Goal: Task Accomplishment & Management: Use online tool/utility

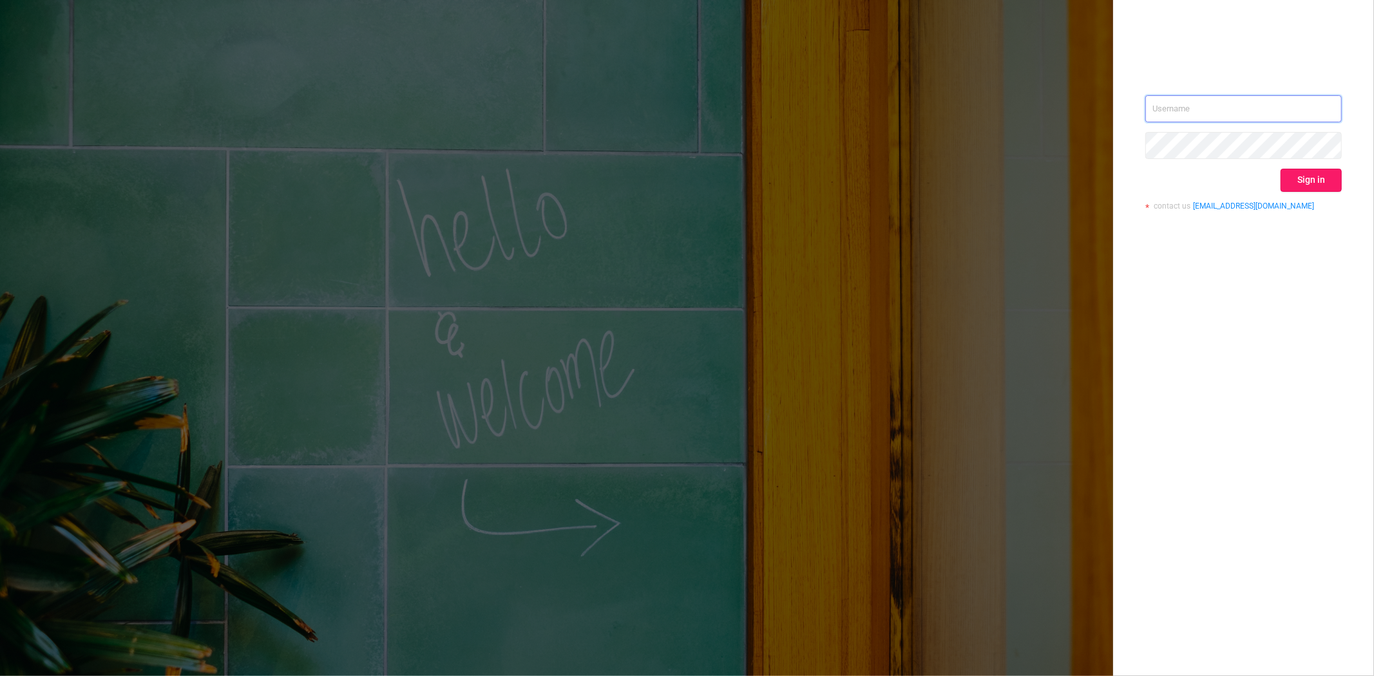
type input "[PERSON_NAME][EMAIL_ADDRESS][DOMAIN_NAME]"
click at [1318, 188] on button "Sign in" at bounding box center [1310, 180] width 61 height 23
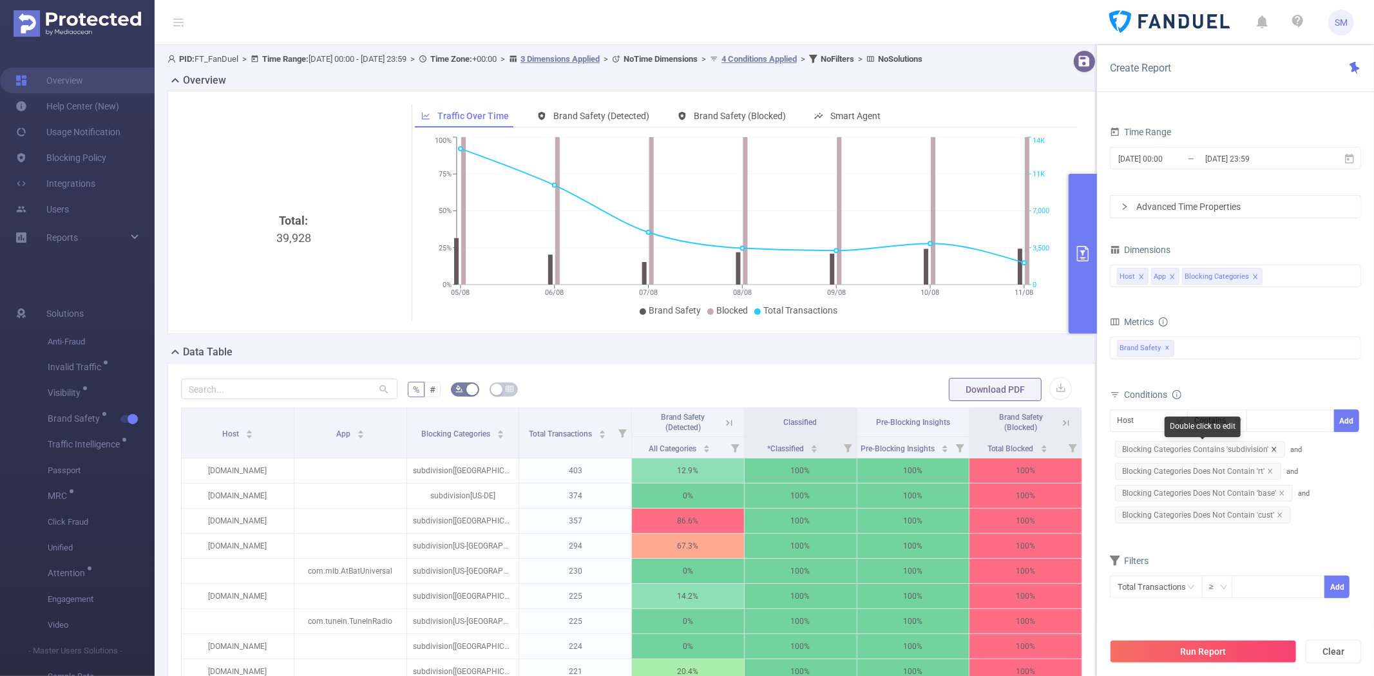
click at [1271, 448] on icon "icon: close" at bounding box center [1274, 449] width 6 height 6
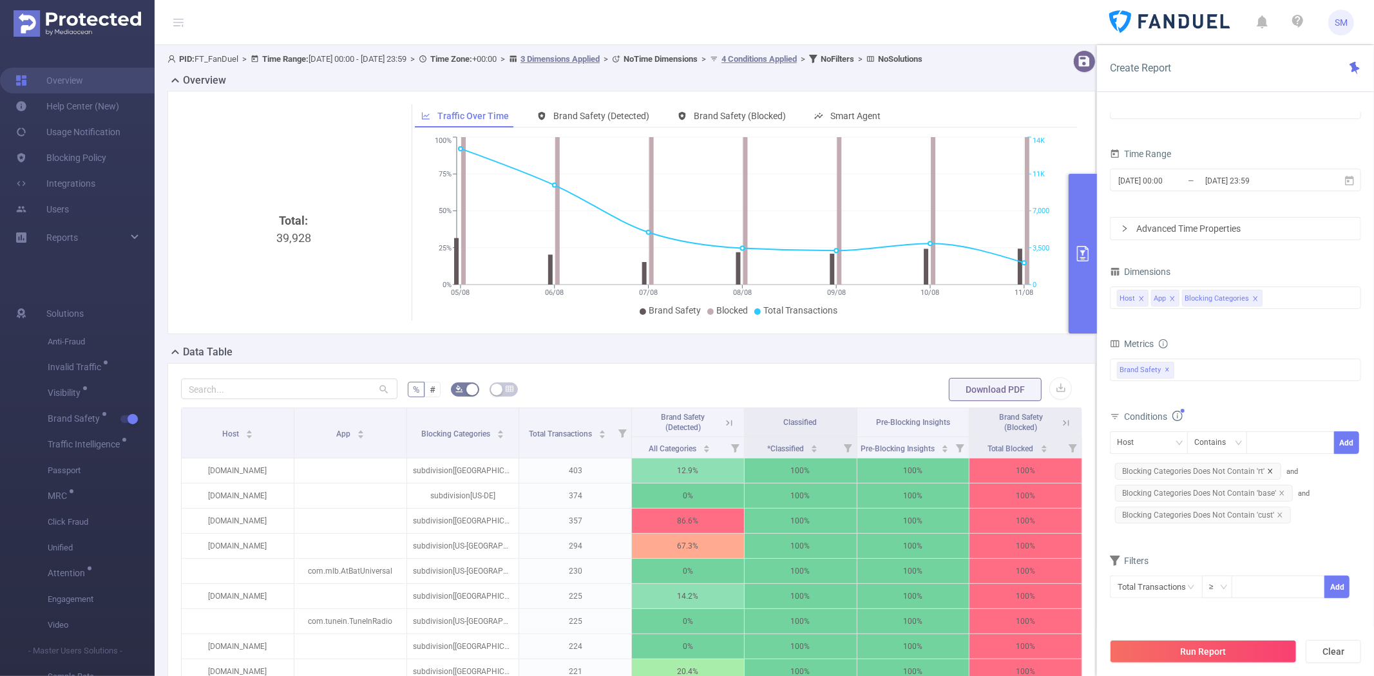
click at [1271, 468] on icon "icon: close" at bounding box center [1270, 471] width 6 height 6
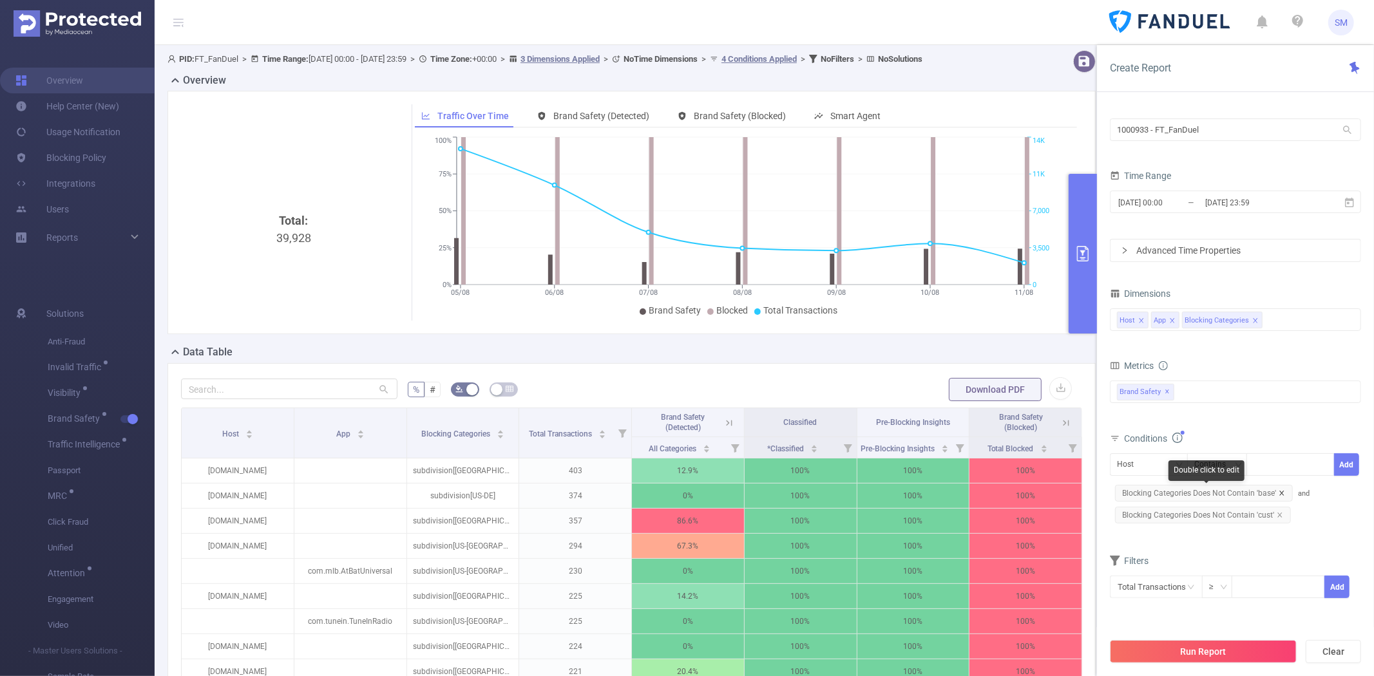
click at [1282, 495] on icon "icon: close" at bounding box center [1281, 493] width 5 height 5
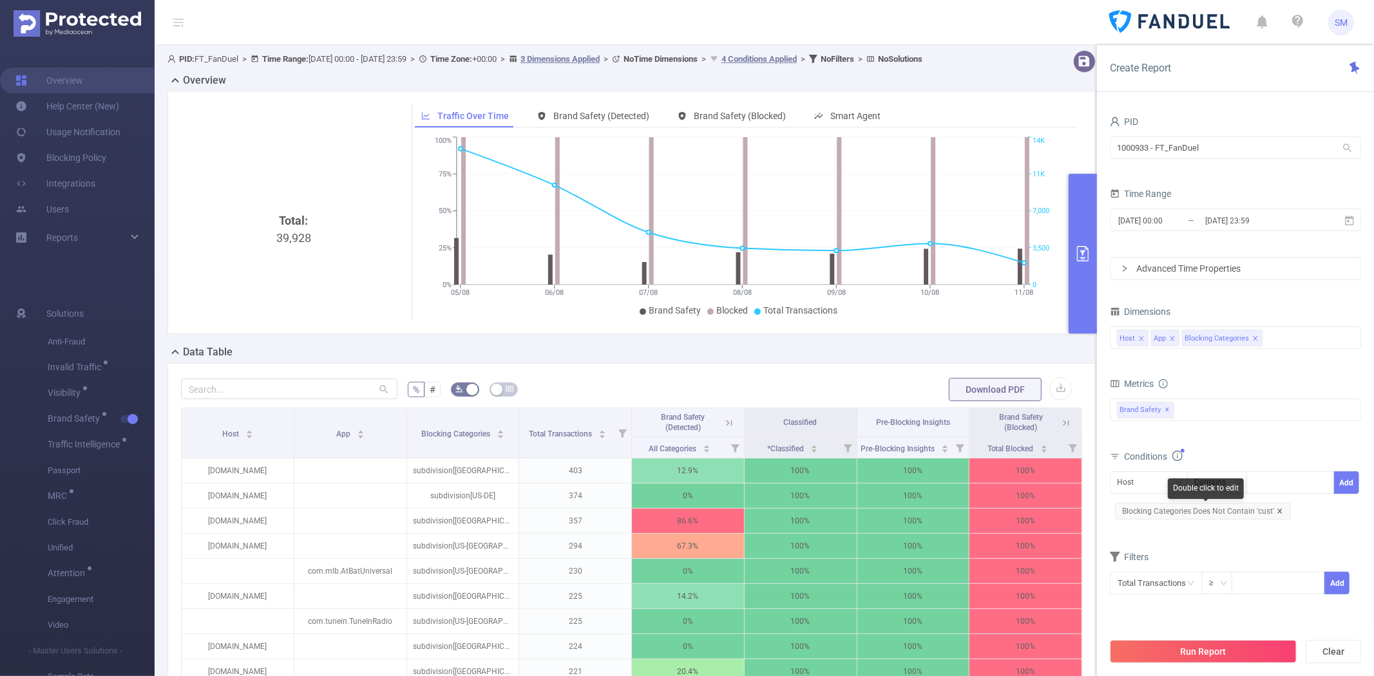
click at [1278, 509] on icon "icon: close" at bounding box center [1280, 511] width 6 height 6
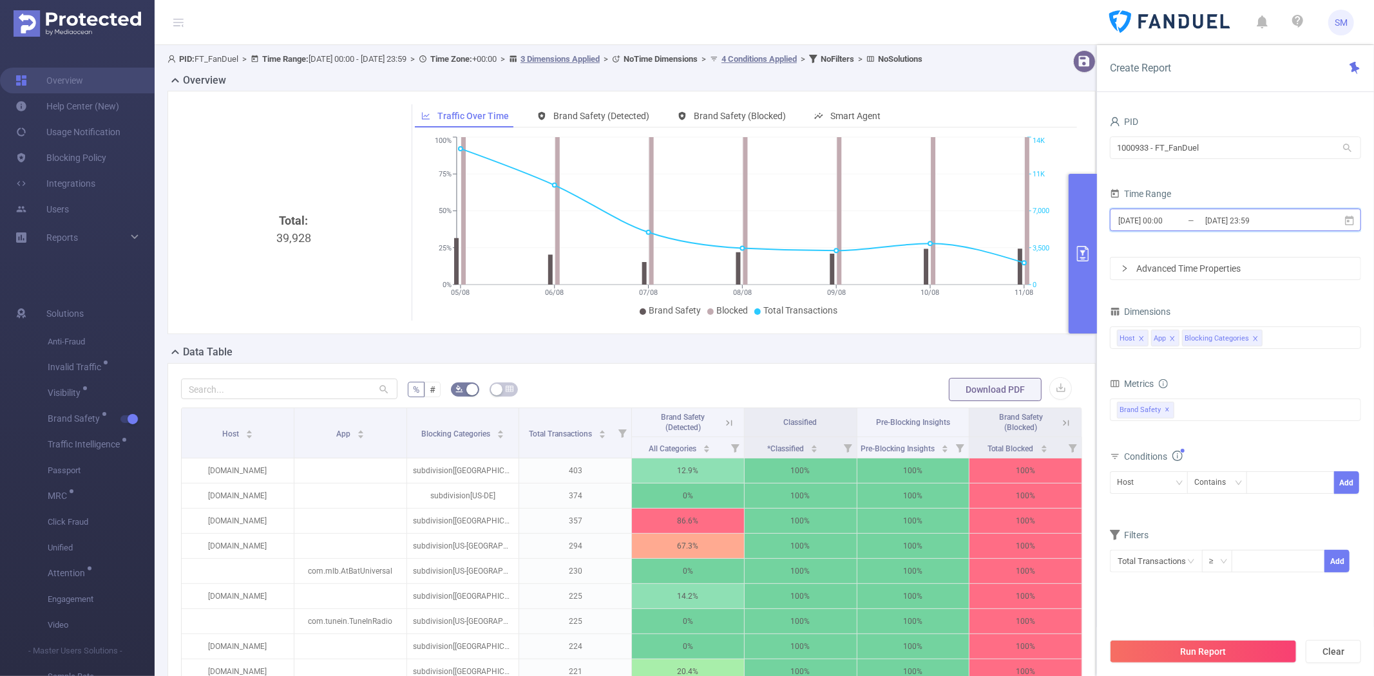
click at [1357, 217] on span "2025-08-05 00:00 _ 2025-08-11 23:59" at bounding box center [1235, 220] width 251 height 23
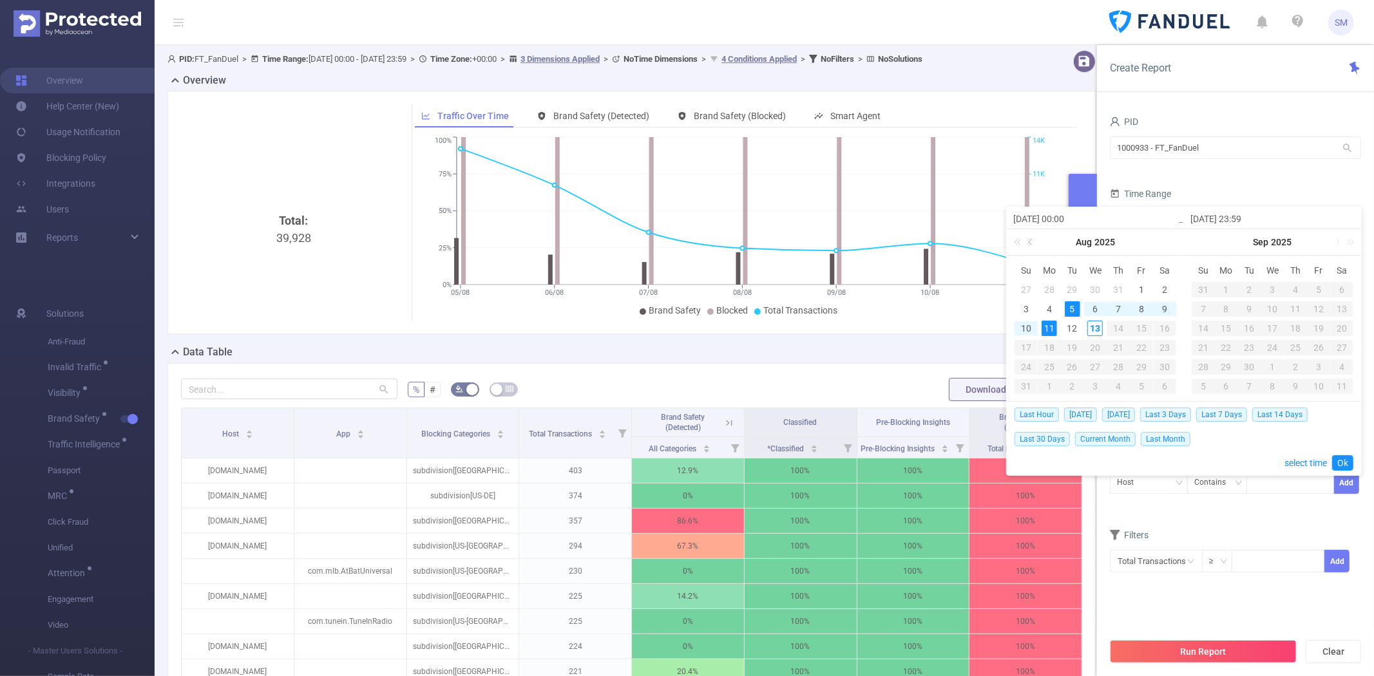
click at [1027, 236] on link at bounding box center [1031, 242] width 12 height 26
click at [1099, 287] on div "2" at bounding box center [1094, 289] width 15 height 15
click at [1045, 346] on div "21" at bounding box center [1048, 347] width 15 height 15
type input "2025-07-02 00:00"
type input "2025-07-21 23:59"
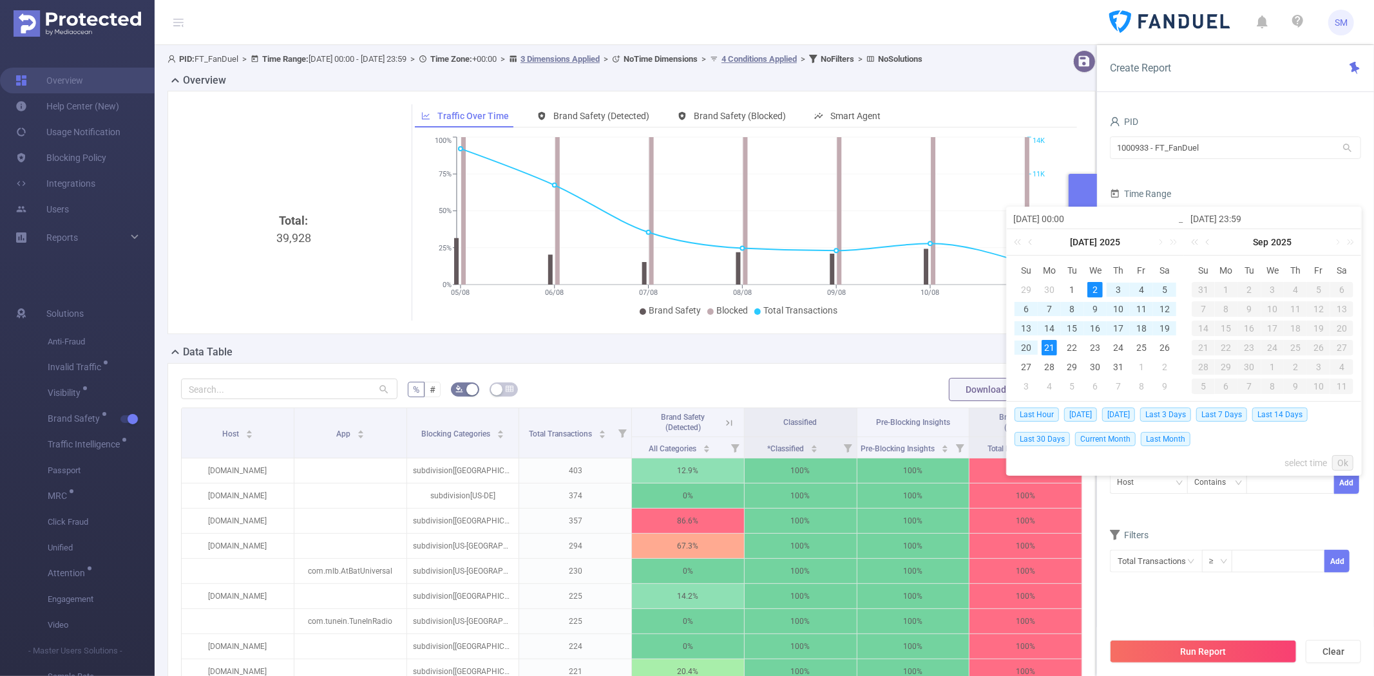
type input "2025-07-02 00:00"
type input "2025-07-21 23:59"
click at [1340, 459] on link "Ok" at bounding box center [1342, 462] width 21 height 15
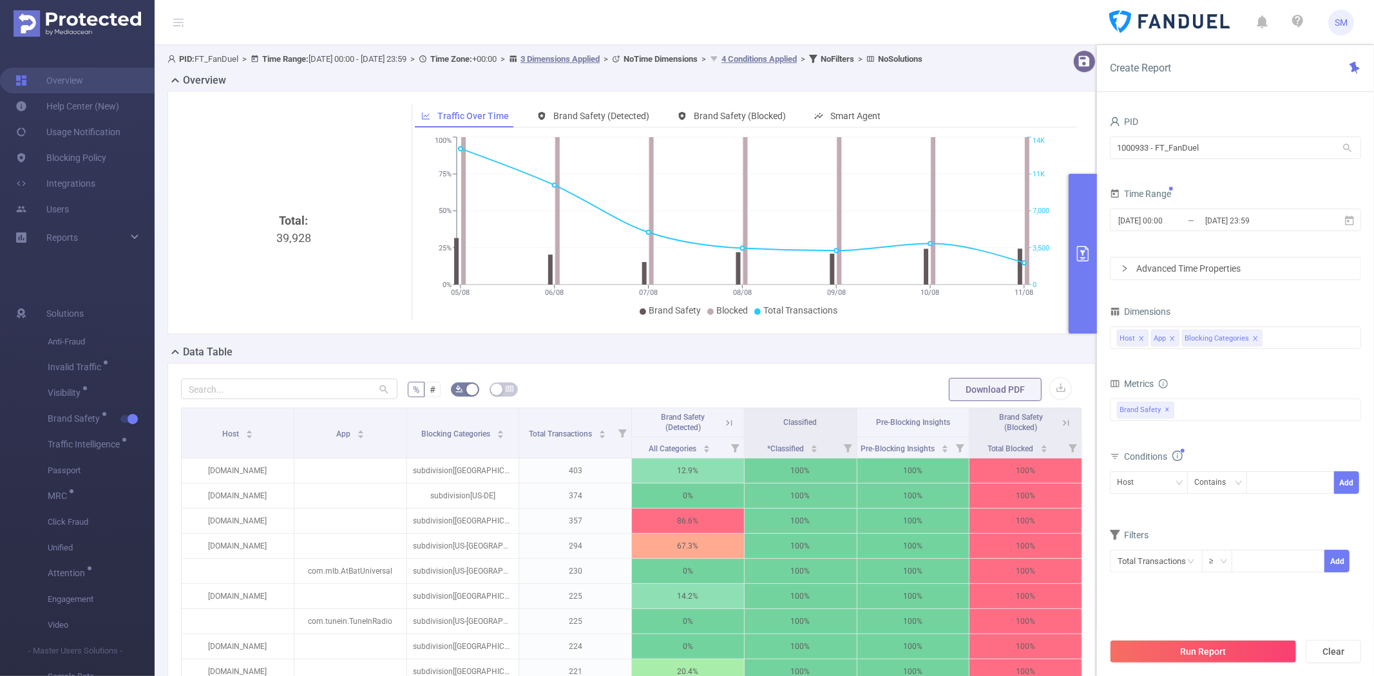
click at [1228, 397] on div "All Categories *Adult & Explicit Sexual Content *Arms *Crime *Death Injury & Mi…" at bounding box center [1235, 419] width 251 height 46
click at [1224, 412] on div "Brand Safety ✕" at bounding box center [1235, 410] width 251 height 23
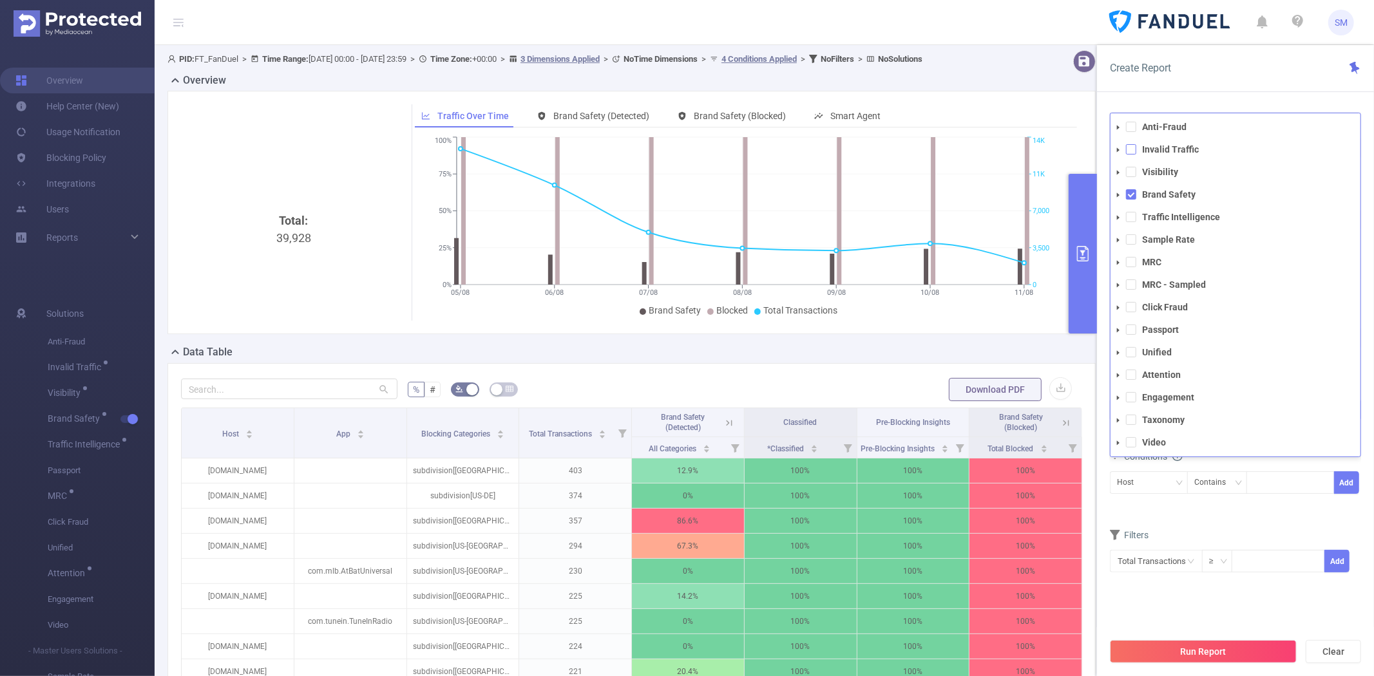
click at [1132, 146] on span at bounding box center [1131, 149] width 10 height 10
click at [1132, 170] on span at bounding box center [1131, 172] width 10 height 10
click at [1132, 372] on span at bounding box center [1131, 375] width 10 height 10
click at [1134, 216] on span at bounding box center [1131, 217] width 10 height 10
click at [1211, 649] on button "Run Report" at bounding box center [1203, 651] width 187 height 23
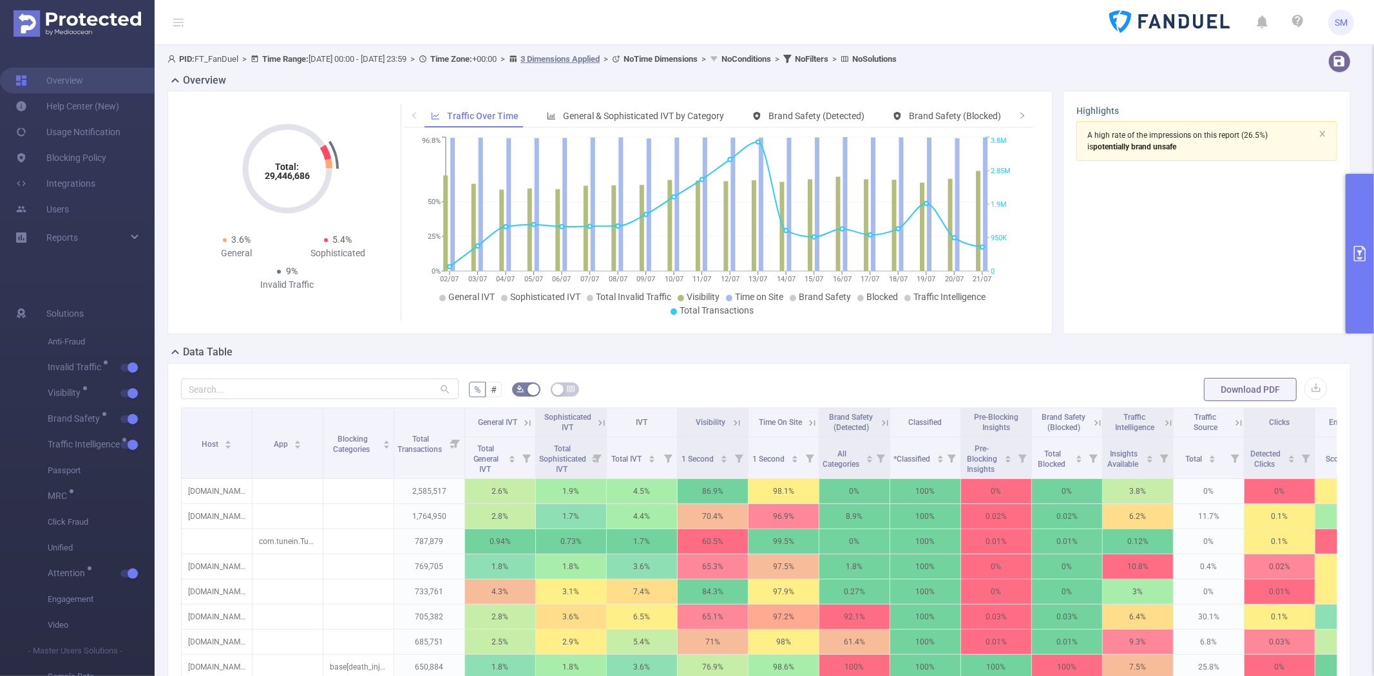
click at [1351, 197] on button "primary" at bounding box center [1359, 254] width 28 height 160
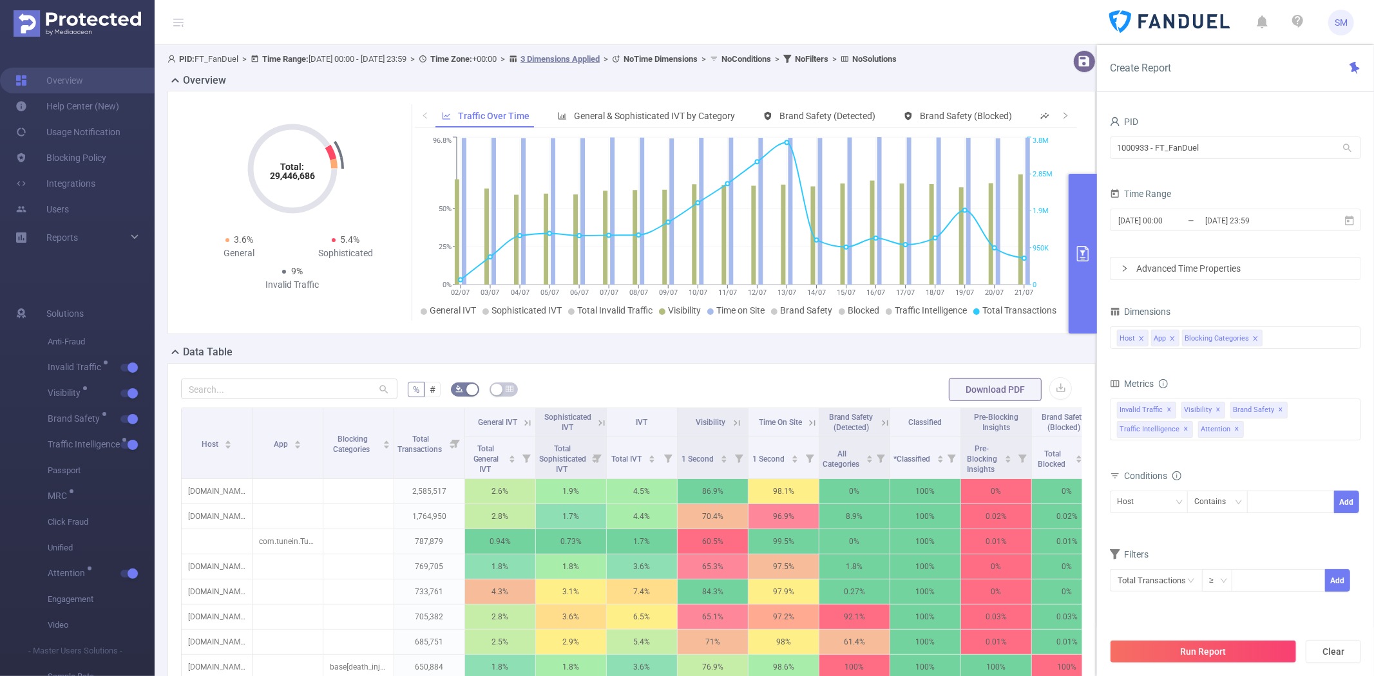
click at [1091, 227] on button "primary" at bounding box center [1082, 254] width 28 height 160
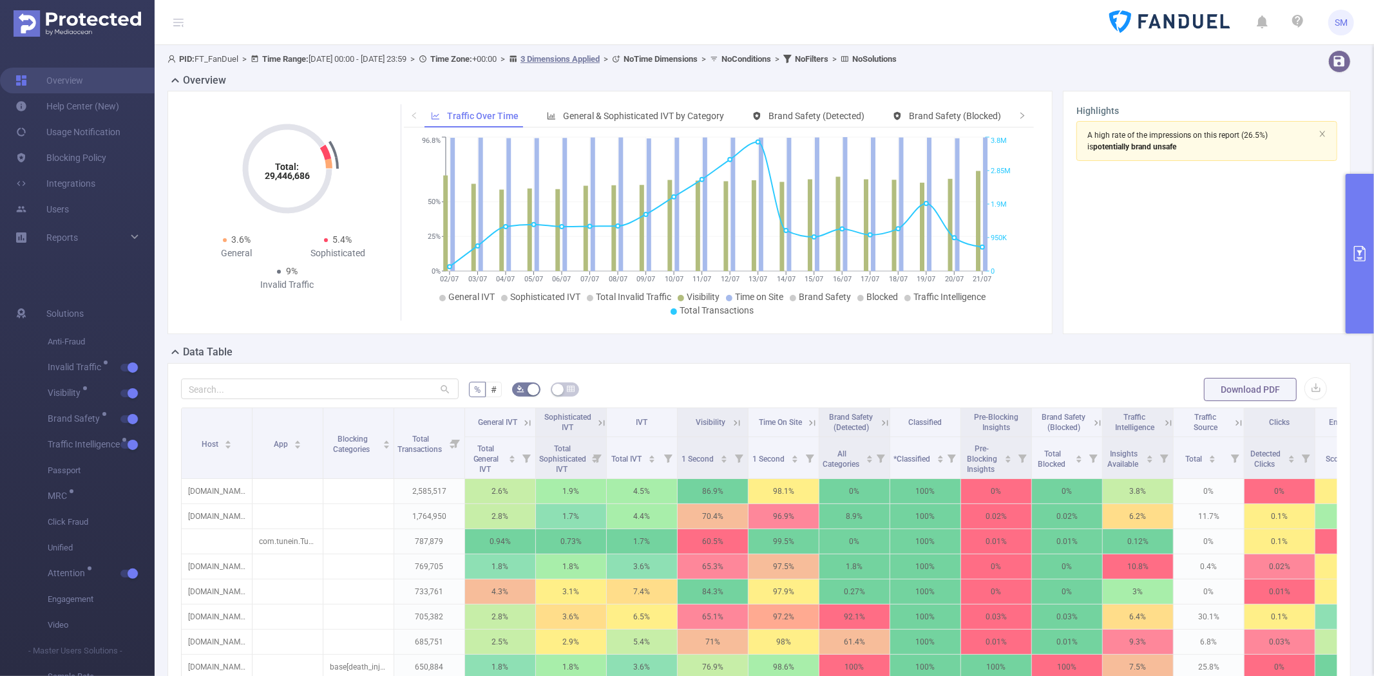
click at [1356, 215] on button "primary" at bounding box center [1359, 254] width 28 height 160
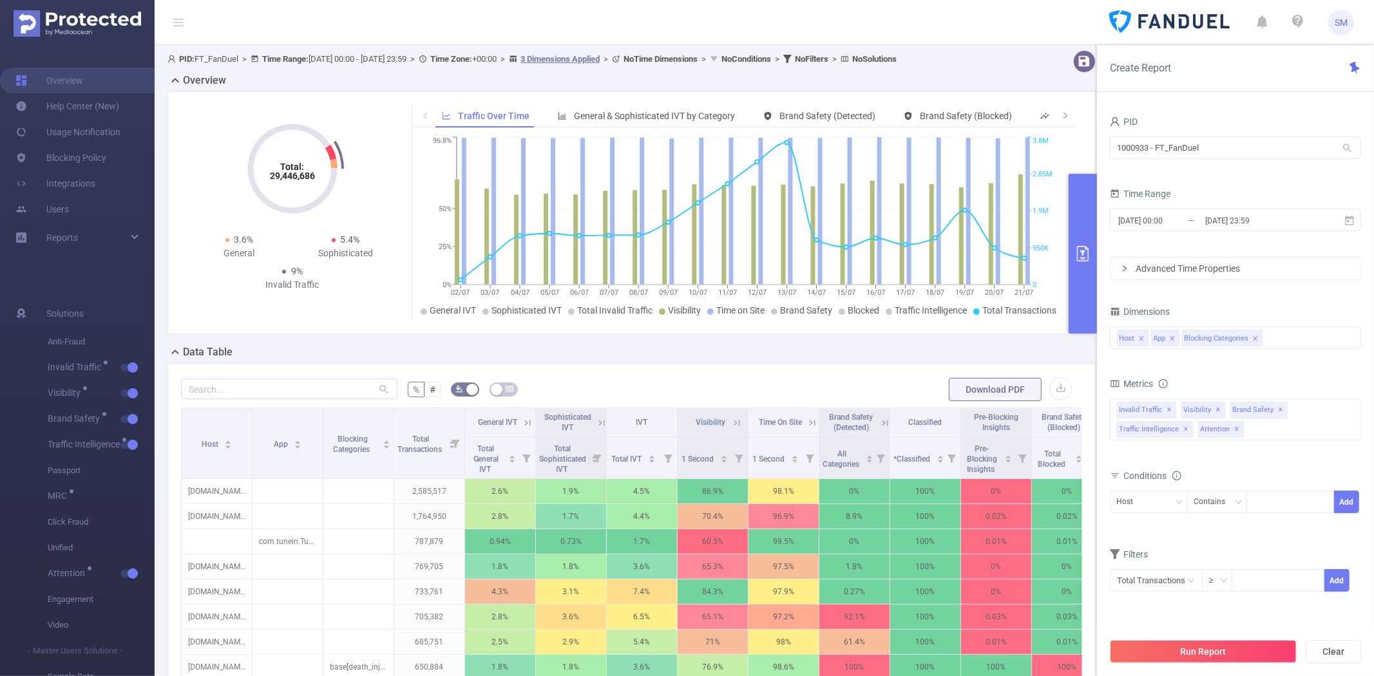
click at [1089, 219] on button "primary" at bounding box center [1082, 254] width 28 height 160
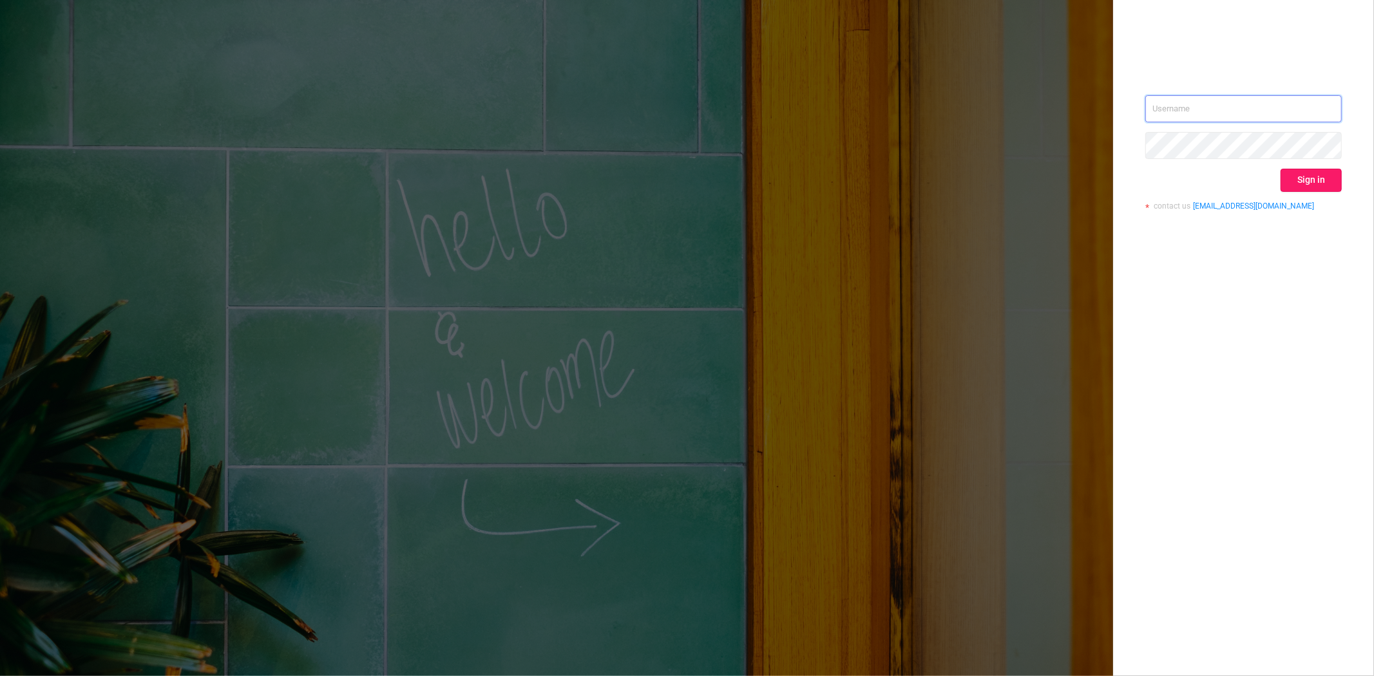
type input "[PERSON_NAME][EMAIL_ADDRESS][DOMAIN_NAME]"
click at [1327, 177] on button "Sign in" at bounding box center [1310, 180] width 61 height 23
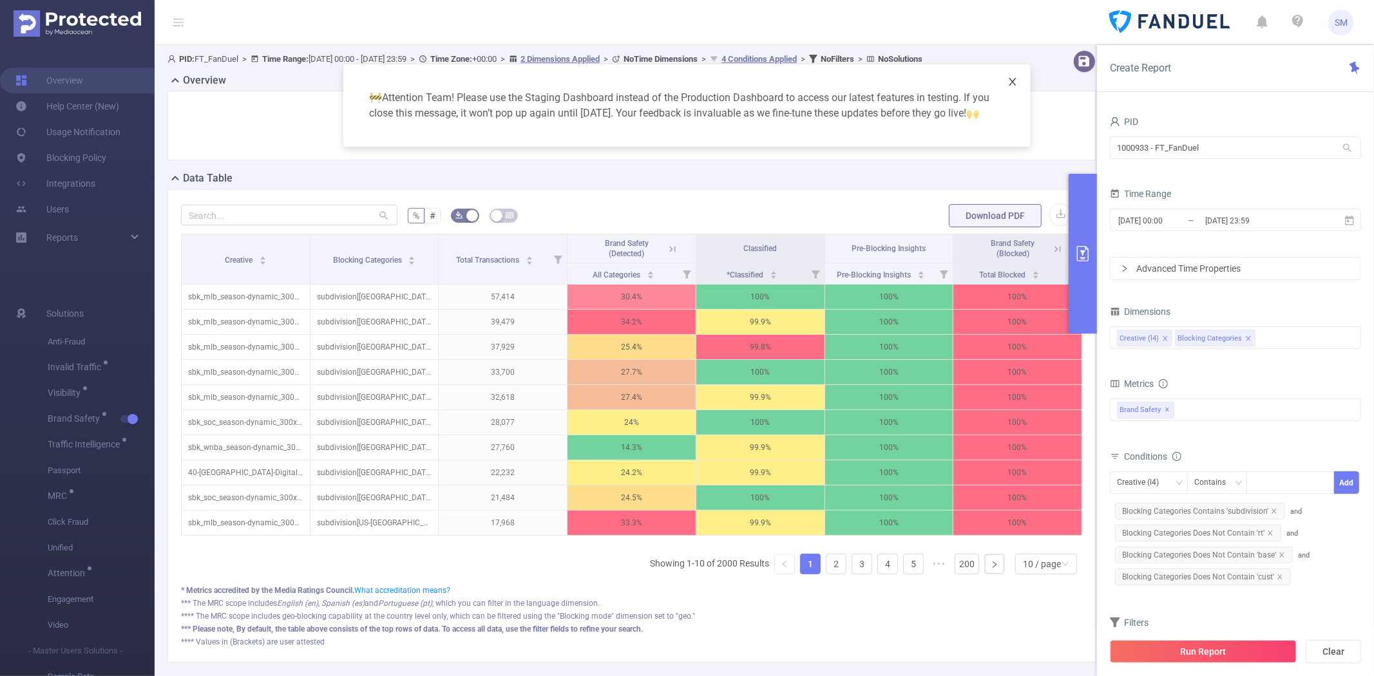
click at [1014, 82] on icon "icon: close" at bounding box center [1012, 82] width 10 height 10
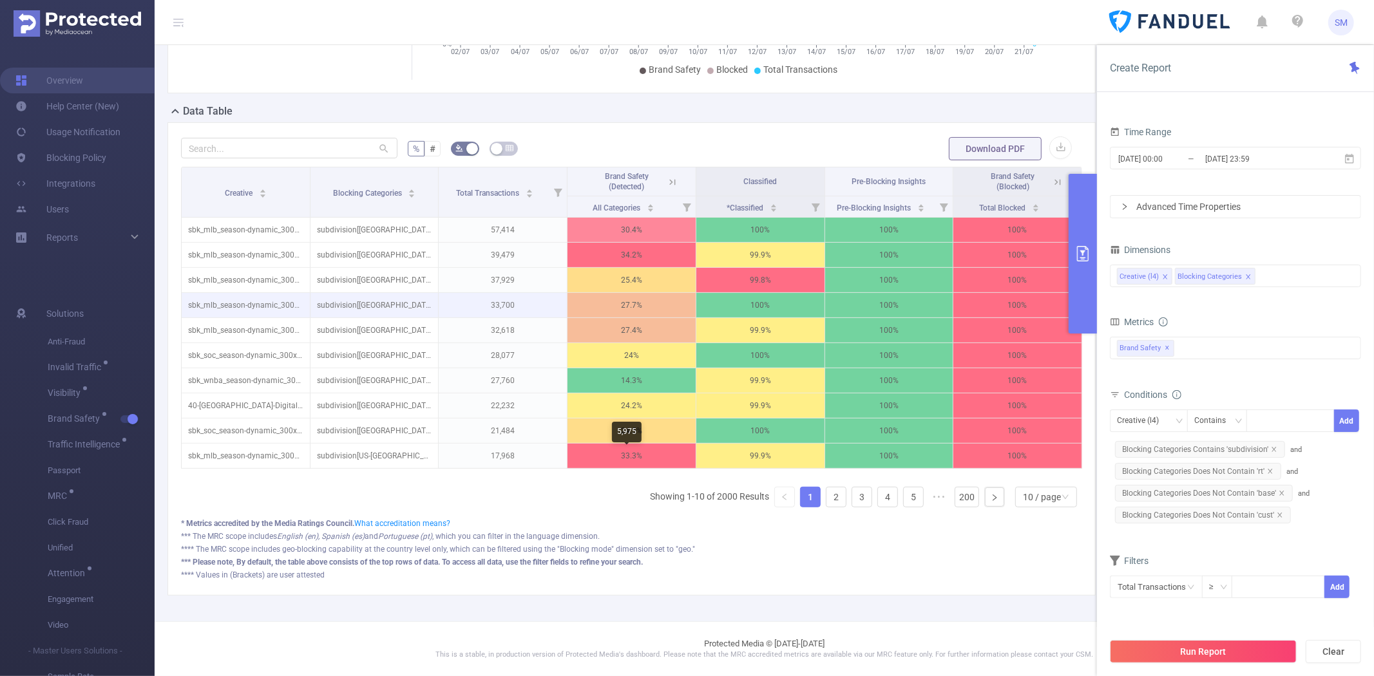
scroll to position [265, 0]
click at [955, 496] on link "200" at bounding box center [966, 497] width 23 height 19
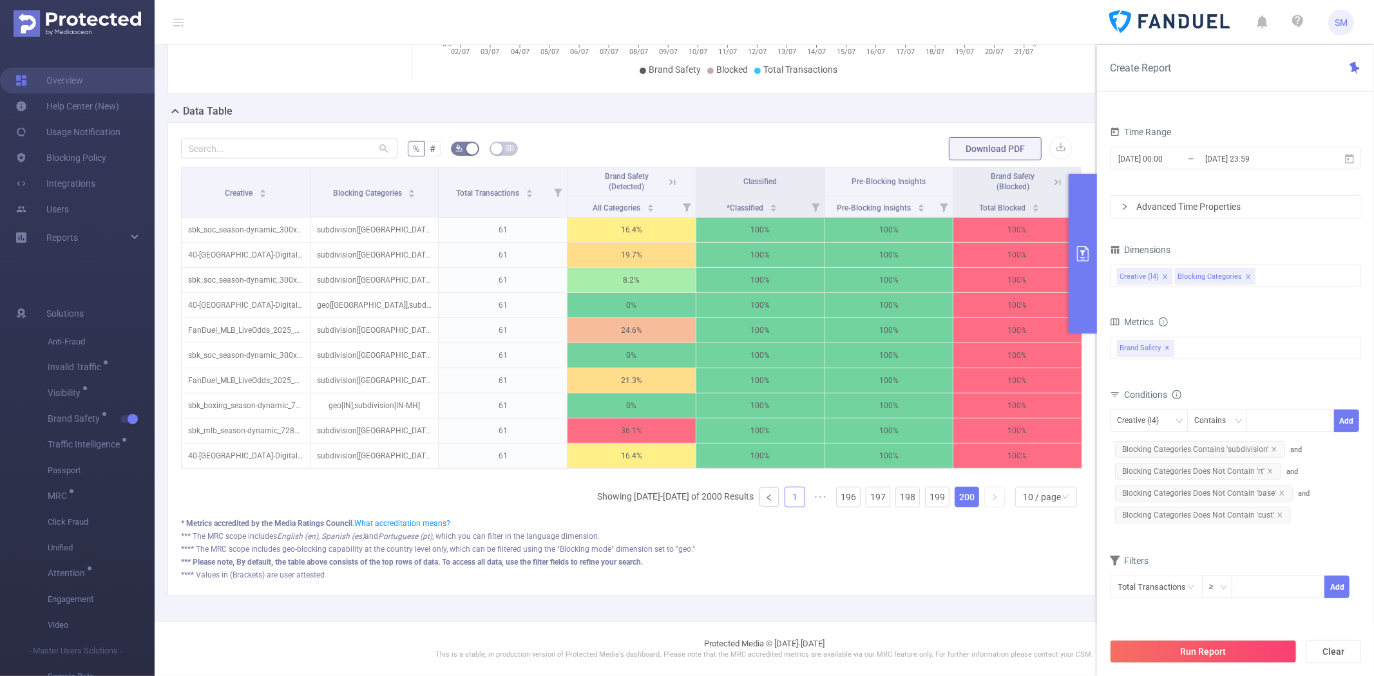
click at [785, 496] on link "1" at bounding box center [794, 497] width 19 height 19
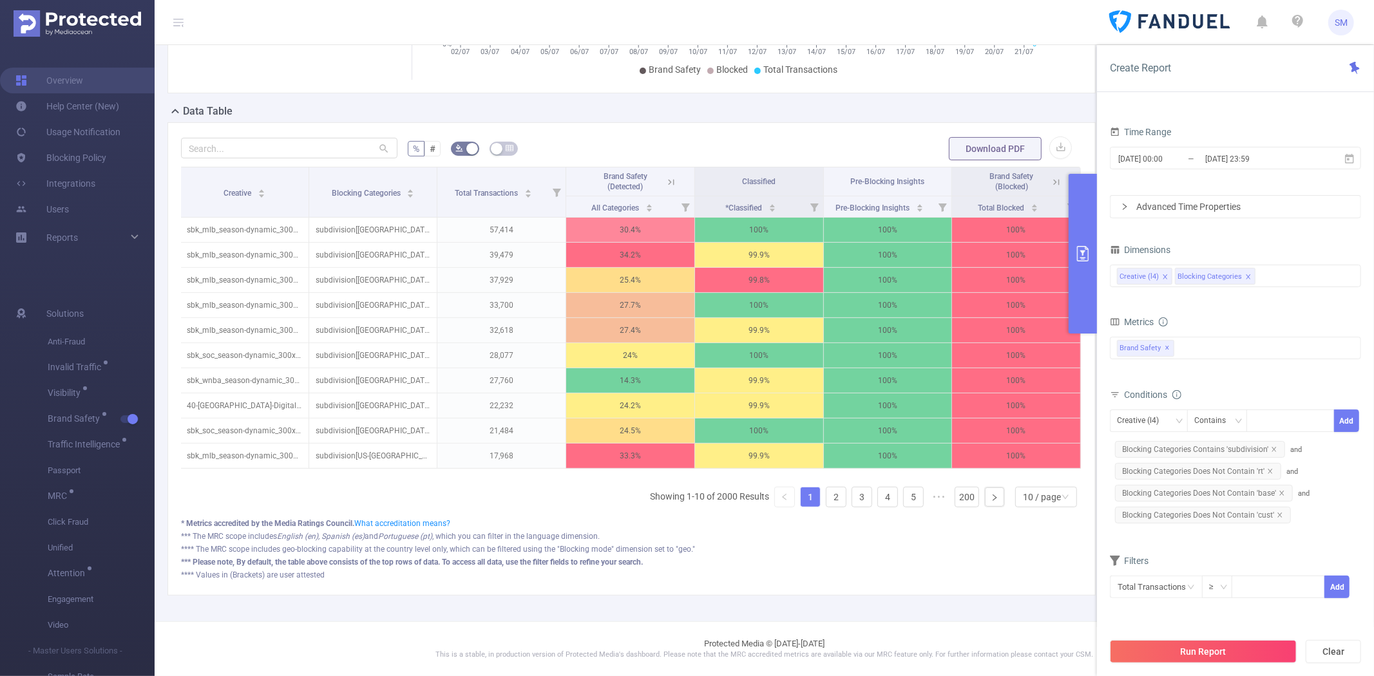
scroll to position [0, 0]
click at [693, 122] on div "% # Download PDF Creative Blocking Categories Total Transactions Brand Safety (…" at bounding box center [631, 358] width 928 height 473
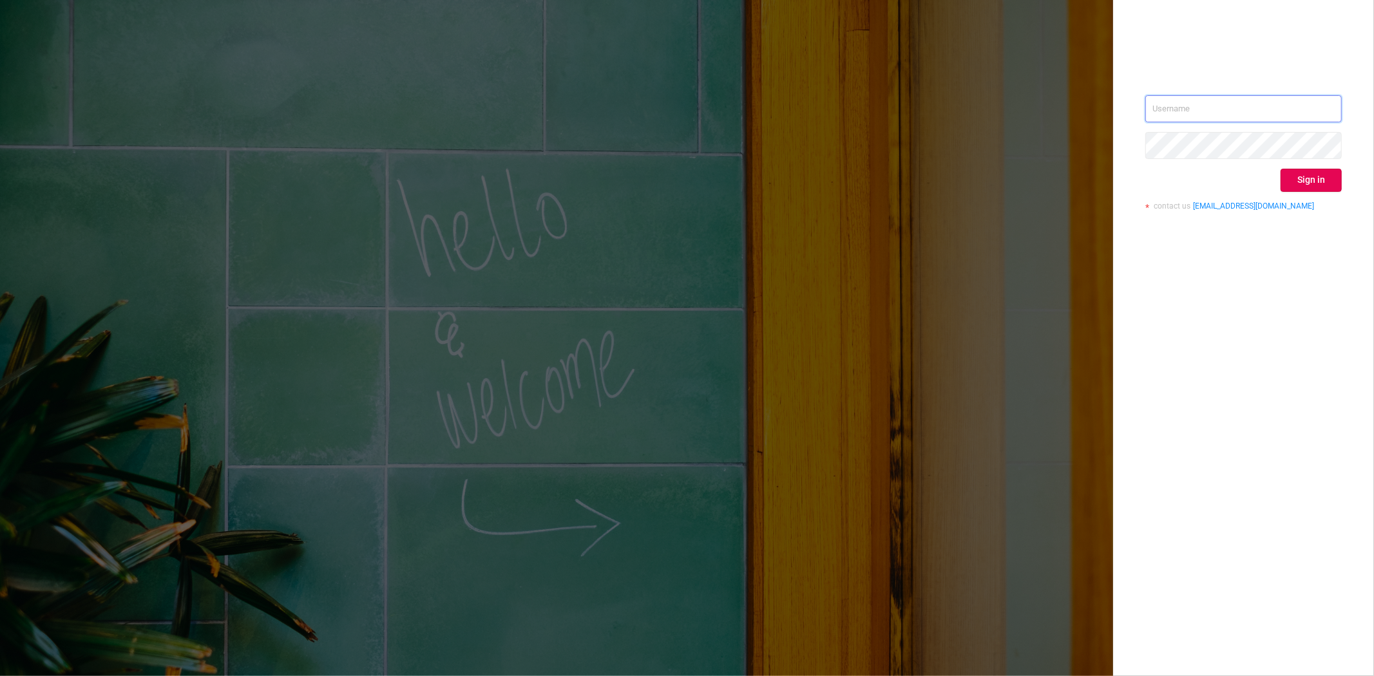
type input "steve@protected.media"
click at [1278, 178] on div "Sign in" at bounding box center [1243, 180] width 196 height 23
click at [1296, 178] on button "Sign in" at bounding box center [1310, 180] width 61 height 23
type input "[PERSON_NAME][EMAIL_ADDRESS][DOMAIN_NAME]"
click at [1298, 176] on button "Sign in" at bounding box center [1310, 180] width 61 height 23
